Goal: Task Accomplishment & Management: Manage account settings

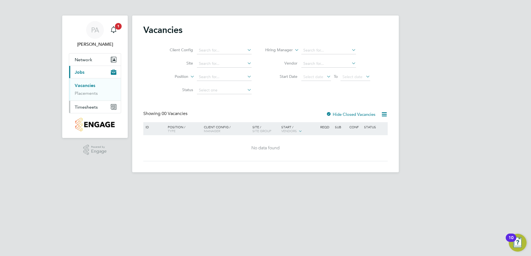
click at [93, 109] on span "Timesheets" at bounding box center [86, 107] width 23 height 5
click at [94, 99] on link "Timesheets" at bounding box center [86, 97] width 23 height 5
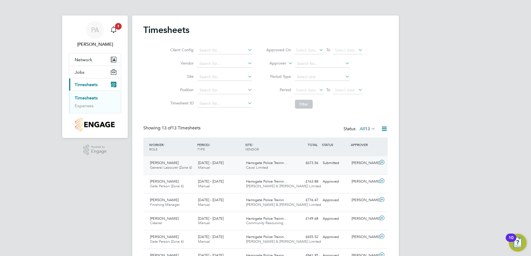
click at [326, 171] on div "[PERSON_NAME] General Labourer (Zone 6) [DATE] - [DATE] [DATE] - [DATE] Manual …" at bounding box center [265, 166] width 244 height 18
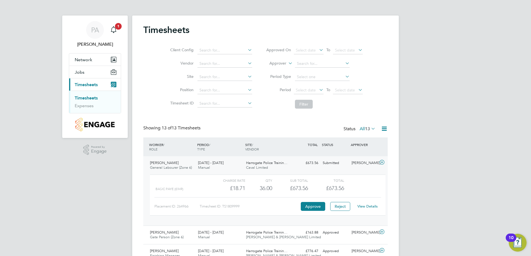
click at [374, 207] on link "View Details" at bounding box center [367, 206] width 20 height 5
click at [92, 159] on div ".st0{fill:#C0C1C2;} Powered by Engage" at bounding box center [94, 150] width 65 height 24
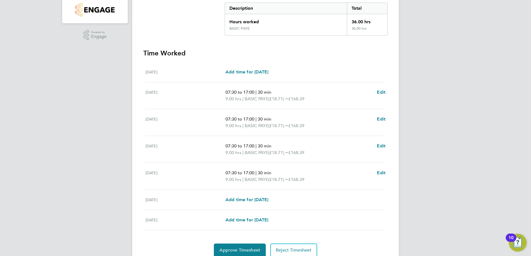
scroll to position [138, 0]
